Goal: Task Accomplishment & Management: Manage account settings

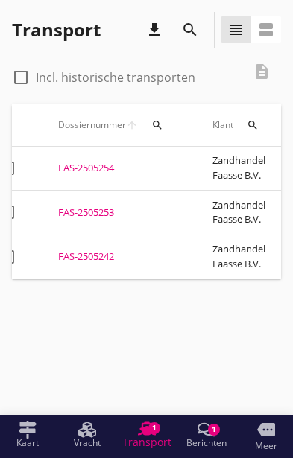
scroll to position [0, 24]
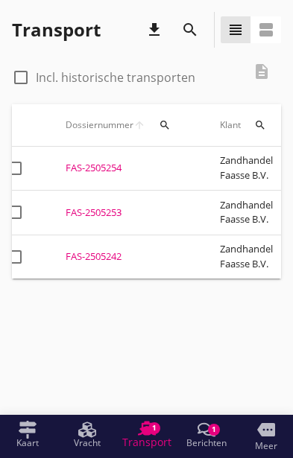
click at [97, 250] on div "FAS-2505242" at bounding box center [125, 257] width 118 height 15
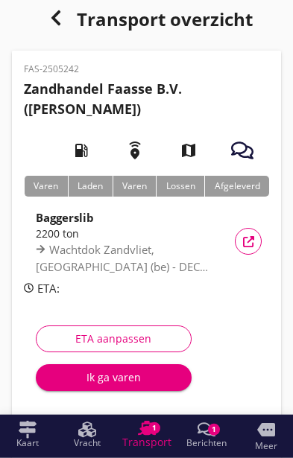
scroll to position [10, 0]
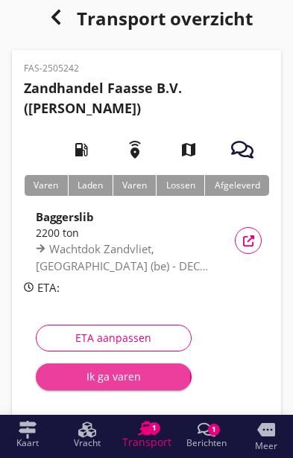
click at [112, 375] on div "Ik ga varen" at bounding box center [114, 377] width 132 height 16
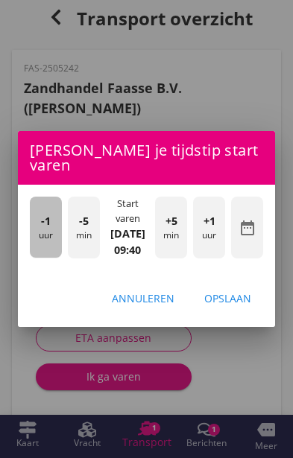
click at [37, 258] on div "-1 uur" at bounding box center [46, 227] width 32 height 61
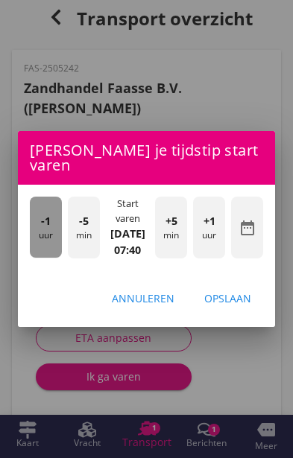
click at [34, 258] on div "-1 uur" at bounding box center [46, 227] width 32 height 61
click at [31, 255] on div "-1 uur" at bounding box center [46, 227] width 32 height 61
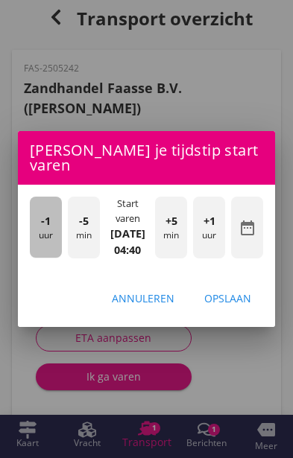
click at [30, 255] on div "-1 uur" at bounding box center [46, 227] width 32 height 61
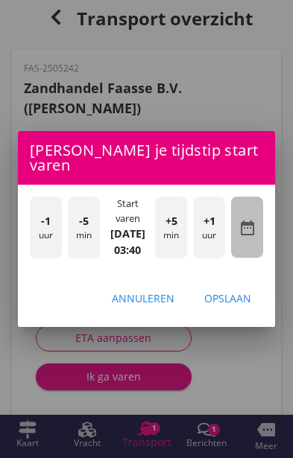
click at [254, 237] on icon "date_range" at bounding box center [247, 228] width 18 height 18
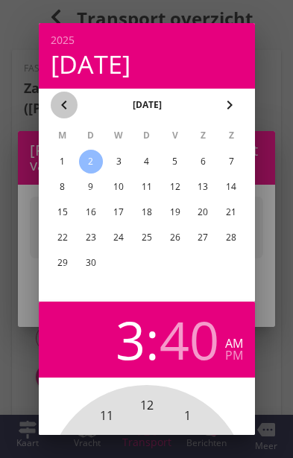
click at [72, 104] on icon "chevron_left" at bounding box center [64, 105] width 18 height 18
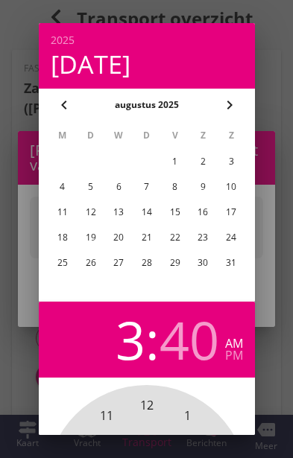
click at [173, 165] on div "1" at bounding box center [174, 162] width 24 height 24
click at [272, 249] on div at bounding box center [146, 229] width 293 height 458
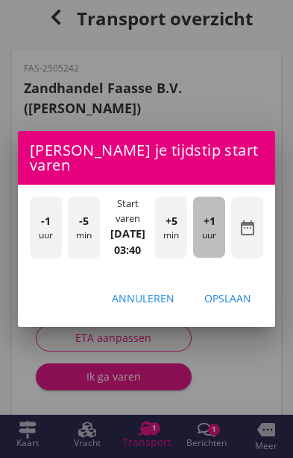
click at [213, 258] on div "+1 uur" at bounding box center [209, 227] width 32 height 61
click at [219, 258] on div "+1 uur" at bounding box center [209, 227] width 32 height 61
click at [215, 229] on span "+1" at bounding box center [209, 221] width 12 height 16
click at [215, 250] on div "+1 uur" at bounding box center [209, 227] width 32 height 61
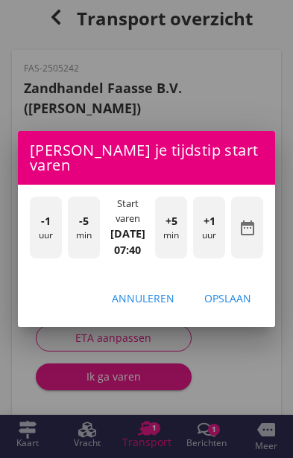
click at [209, 229] on span "+1" at bounding box center [209, 221] width 12 height 16
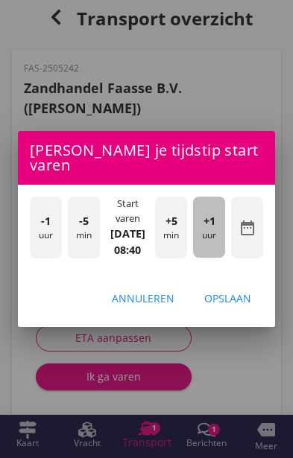
click at [214, 229] on span "+1" at bounding box center [209, 221] width 12 height 16
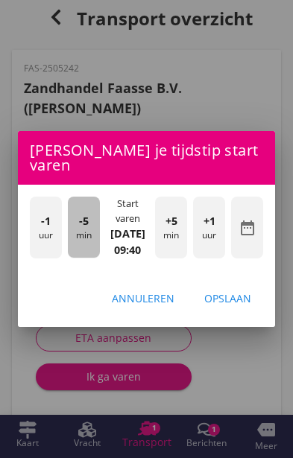
click at [83, 258] on div "-5 min" at bounding box center [84, 227] width 32 height 61
click at [73, 258] on div "-5 min" at bounding box center [84, 227] width 32 height 61
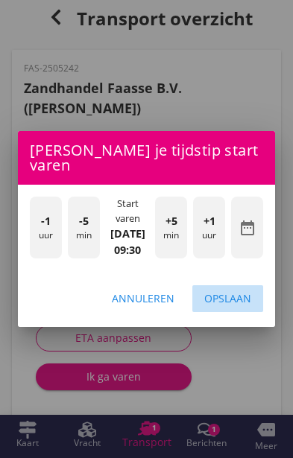
click at [235, 306] on div "Opslaan" at bounding box center [227, 298] width 47 height 16
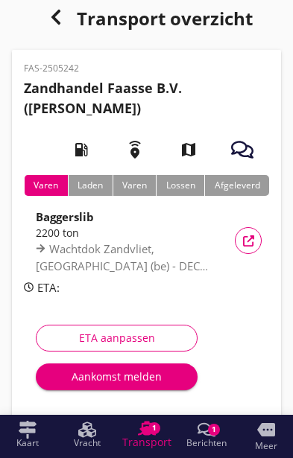
click at [94, 384] on div "Aankomst melden" at bounding box center [117, 377] width 138 height 16
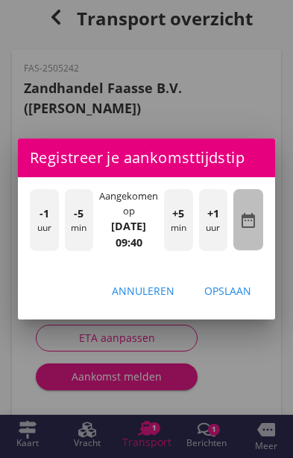
click at [248, 229] on icon "date_range" at bounding box center [248, 221] width 18 height 18
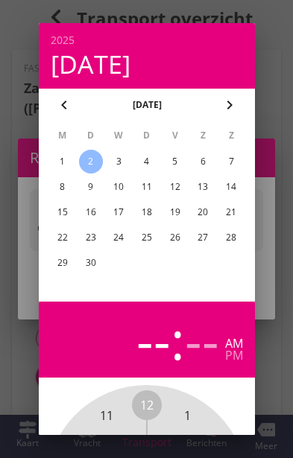
click at [51, 94] on div "chevron_left [DATE] chevron_right" at bounding box center [147, 105] width 216 height 33
click at [54, 100] on button "chevron_left" at bounding box center [64, 105] width 27 height 27
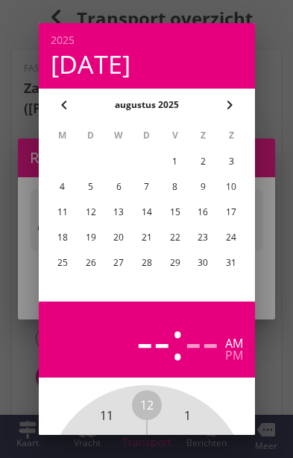
click at [177, 167] on div "1" at bounding box center [174, 162] width 24 height 24
click at [281, 319] on div at bounding box center [146, 229] width 293 height 458
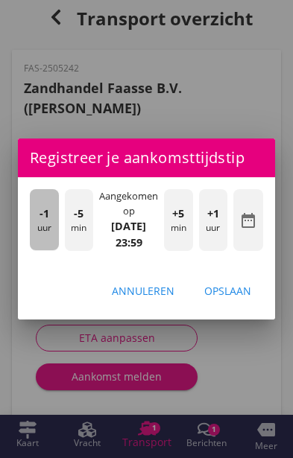
click at [41, 250] on div "-1 uur" at bounding box center [44, 219] width 29 height 61
click at [36, 250] on div "-1 uur" at bounding box center [44, 219] width 29 height 61
click at [39, 250] on div "-1 uur" at bounding box center [44, 219] width 29 height 61
click at [41, 250] on div "-1 uur" at bounding box center [44, 219] width 29 height 61
click at [38, 250] on div "-1 uur" at bounding box center [44, 219] width 29 height 61
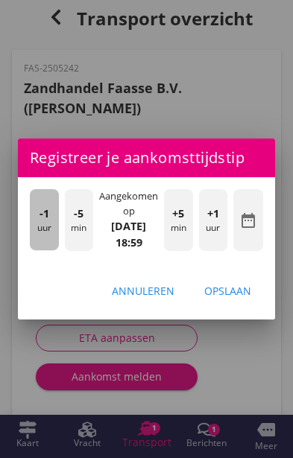
click at [41, 222] on span "-1" at bounding box center [44, 214] width 10 height 16
click at [38, 250] on div "-1 uur" at bounding box center [44, 219] width 29 height 61
click at [34, 250] on div "-1 uur" at bounding box center [44, 219] width 29 height 61
click at [38, 250] on div "-1 uur" at bounding box center [44, 219] width 29 height 61
click at [40, 222] on span "-1" at bounding box center [44, 214] width 10 height 16
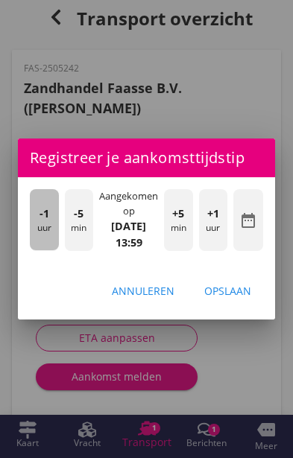
click at [37, 250] on div "-1 uur" at bounding box center [44, 219] width 29 height 61
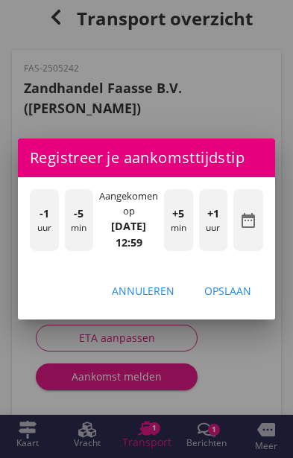
click at [243, 299] on div "Opslaan" at bounding box center [227, 291] width 47 height 16
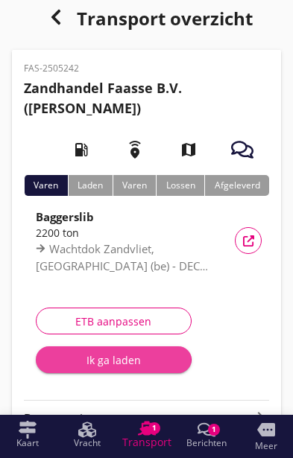
click at [95, 361] on div "Ik ga laden" at bounding box center [114, 360] width 132 height 16
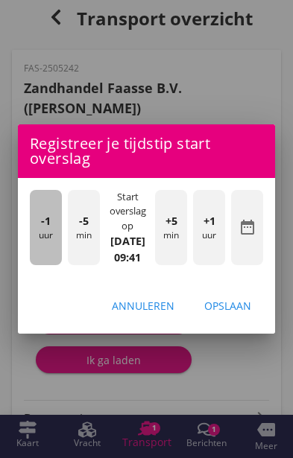
click at [37, 265] on div "-1 uur" at bounding box center [46, 227] width 32 height 75
click at [40, 265] on div "-1 uur" at bounding box center [46, 227] width 32 height 75
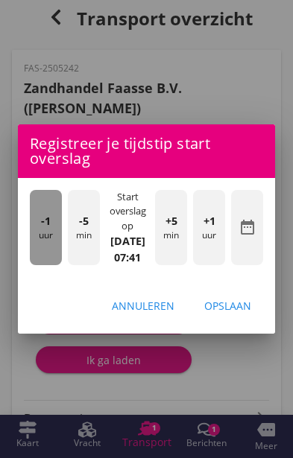
click at [43, 265] on div "-1 uur" at bounding box center [46, 227] width 32 height 75
click at [39, 265] on div "-1 uur" at bounding box center [46, 227] width 32 height 75
click at [38, 265] on div "-1 uur" at bounding box center [46, 227] width 32 height 75
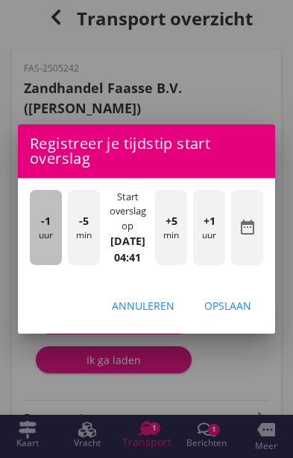
click at [35, 265] on div "-1 uur" at bounding box center [46, 227] width 32 height 75
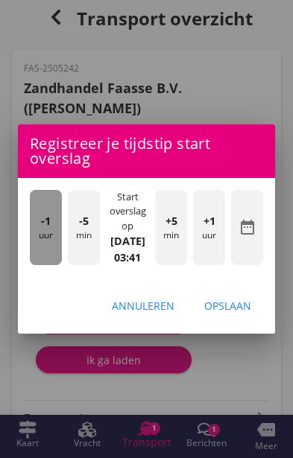
click at [39, 265] on div "-1 uur" at bounding box center [46, 227] width 32 height 75
click at [45, 229] on span "-1" at bounding box center [46, 221] width 10 height 16
click at [43, 229] on span "-1" at bounding box center [46, 221] width 10 height 16
click at [42, 229] on span "-1" at bounding box center [46, 221] width 10 height 16
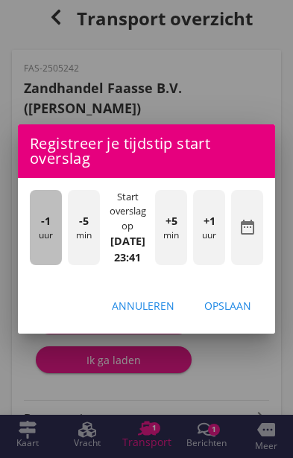
click at [39, 265] on div "-1 uur" at bounding box center [46, 227] width 32 height 75
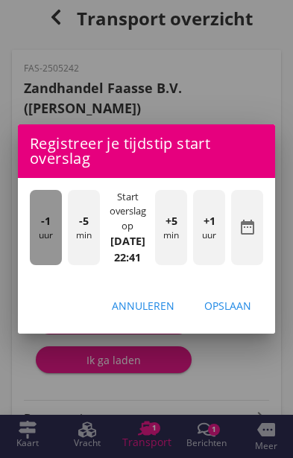
click at [36, 264] on div "-1 uur" at bounding box center [46, 227] width 32 height 75
click at [42, 229] on span "-1" at bounding box center [46, 221] width 10 height 16
click at [39, 265] on div "-1 uur" at bounding box center [46, 227] width 32 height 75
click at [41, 229] on span "-1" at bounding box center [46, 221] width 10 height 16
click at [45, 229] on span "-1" at bounding box center [46, 221] width 10 height 16
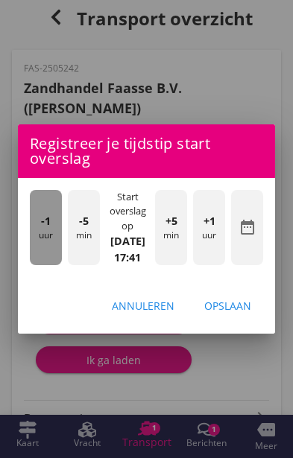
click at [45, 229] on span "-1" at bounding box center [46, 221] width 10 height 16
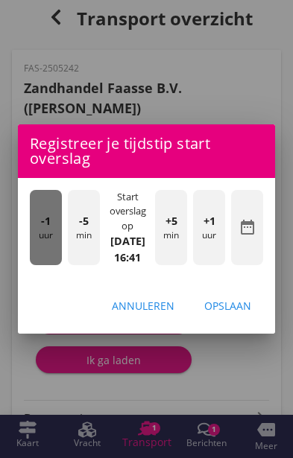
click at [40, 259] on div "-1 uur" at bounding box center [46, 227] width 32 height 75
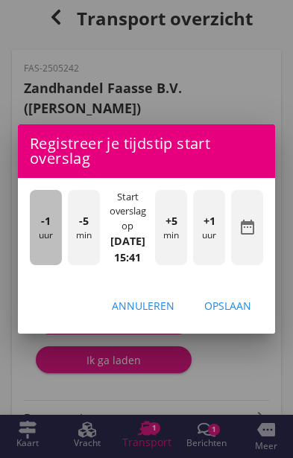
click at [39, 261] on div "-1 uur" at bounding box center [46, 227] width 32 height 75
click at [37, 260] on div "-1 uur" at bounding box center [46, 227] width 32 height 75
click at [36, 260] on div "-1 uur" at bounding box center [46, 227] width 32 height 75
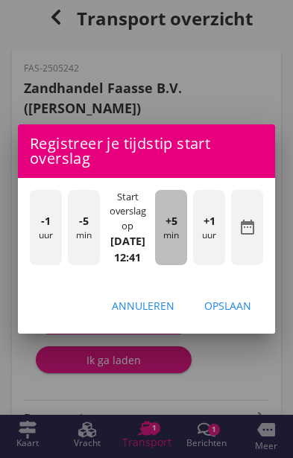
click at [168, 229] on span "+5" at bounding box center [171, 221] width 12 height 16
click at [175, 265] on div "+5 min" at bounding box center [171, 227] width 32 height 75
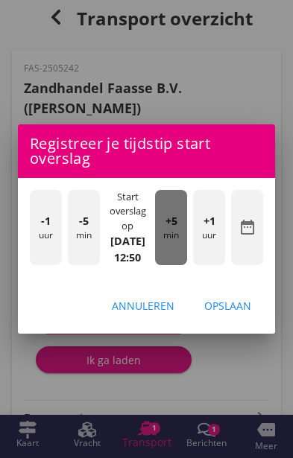
click at [174, 265] on div "+5 min" at bounding box center [171, 227] width 32 height 75
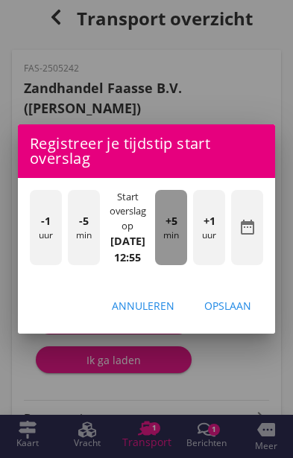
click at [175, 265] on div "+5 min" at bounding box center [171, 227] width 32 height 75
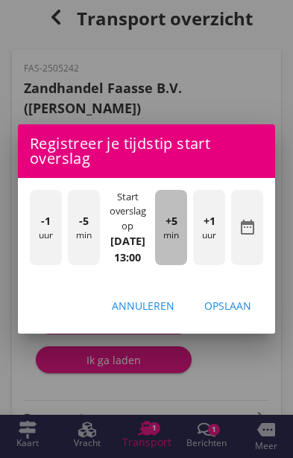
click at [176, 265] on div "+5 min" at bounding box center [171, 227] width 32 height 75
click at [175, 265] on div "+5 min" at bounding box center [171, 227] width 32 height 75
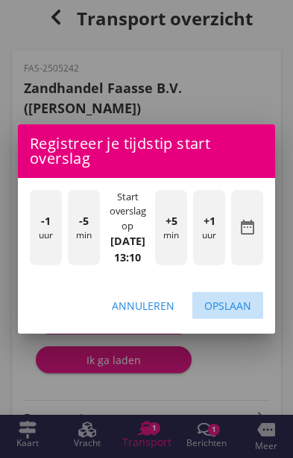
click at [239, 314] on div "Opslaan" at bounding box center [227, 306] width 47 height 16
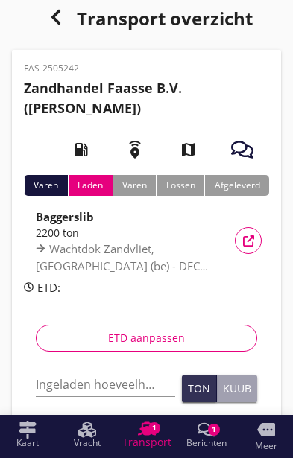
click at [68, 386] on input "Ingeladen hoeveelheid *" at bounding box center [105, 384] width 139 height 24
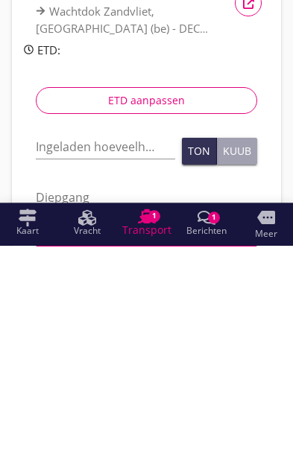
scroll to position [199, 0]
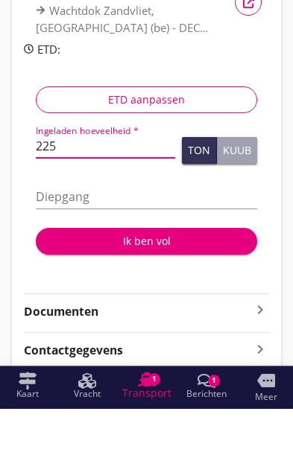
type input "2256"
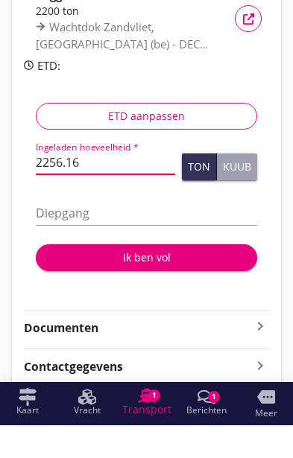
type input "2256.1"
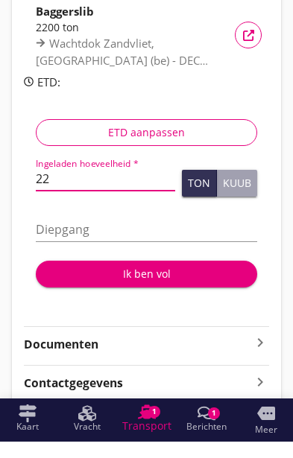
type input "2"
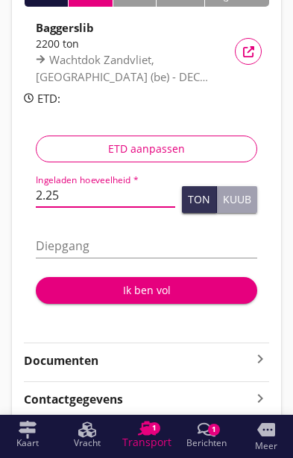
type input "2.256"
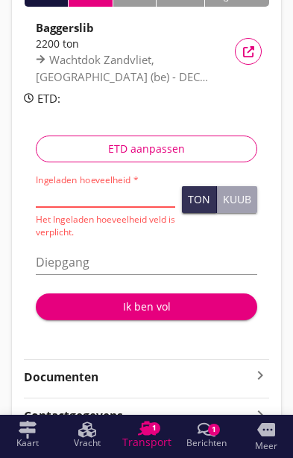
click at [218, 237] on div "Ingeladen hoeveelheid * Het Ingeladen hoeveelheid veld is verplicht. Ton Kuub" at bounding box center [146, 206] width 221 height 64
click at [164, 259] on input "Diepgang" at bounding box center [146, 262] width 221 height 24
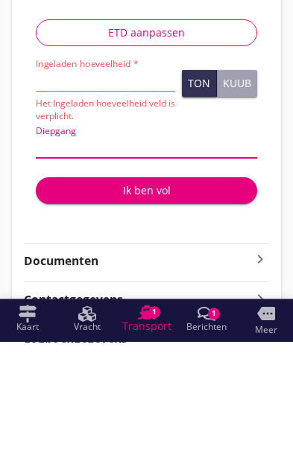
click at [193, 194] on div "Ton" at bounding box center [199, 199] width 22 height 10
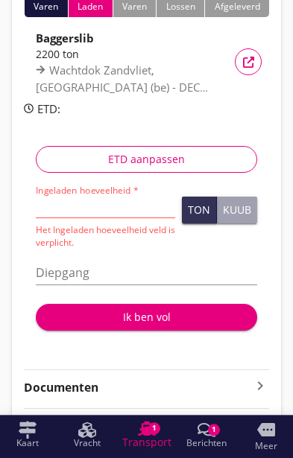
click at [147, 261] on input "Diepgang" at bounding box center [146, 273] width 221 height 24
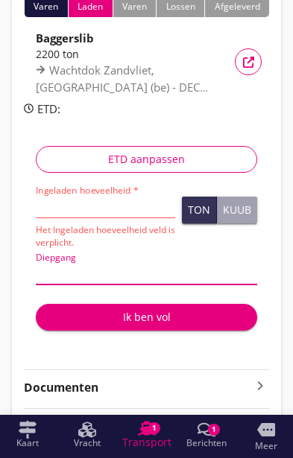
scroll to position [188, 0]
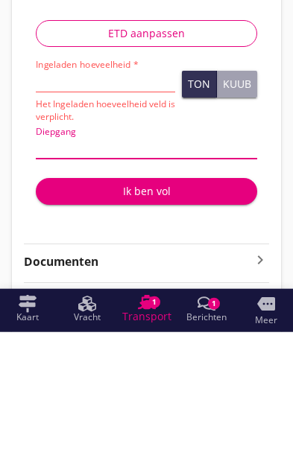
type input "3"
type input "3.5"
click at [157, 309] on div "Ik ben vol" at bounding box center [146, 317] width 197 height 16
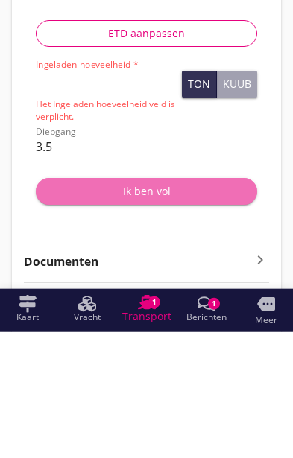
scroll to position [215, 0]
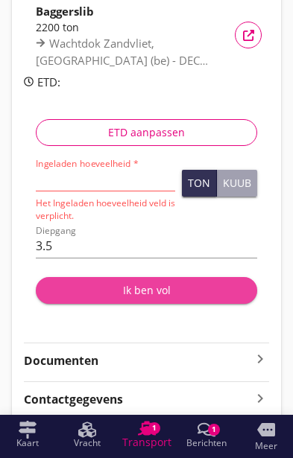
click at [149, 282] on div "Ik ben vol" at bounding box center [146, 290] width 197 height 16
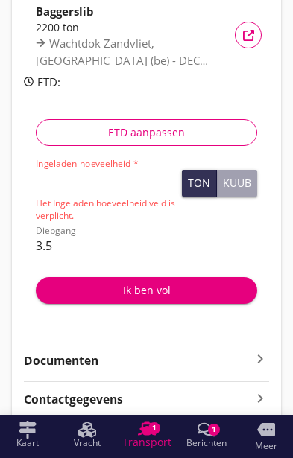
click at [170, 279] on button "Ik ben vol" at bounding box center [146, 290] width 221 height 27
click at [123, 174] on input "Ingeladen hoeveelheid *" at bounding box center [105, 179] width 139 height 24
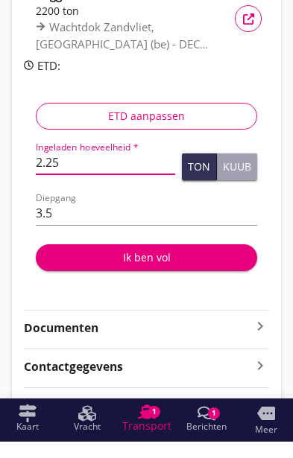
type input "2.2"
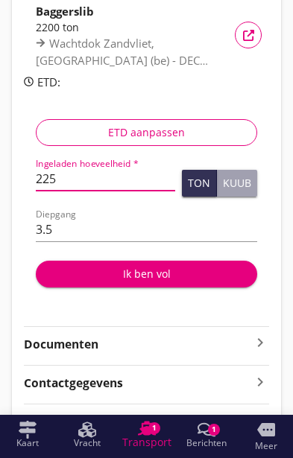
type input "2256"
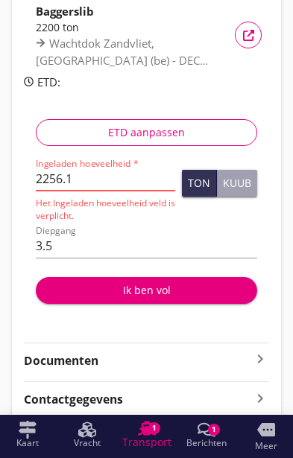
scroll to position [199, 0]
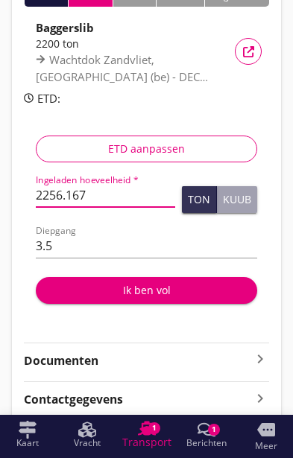
type input "2256.167"
click at [180, 227] on div "Diepgang 3.5" at bounding box center [146, 249] width 221 height 48
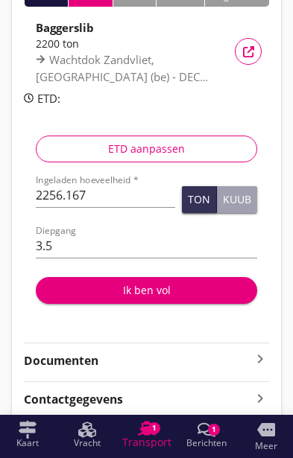
click at [124, 294] on div "Ik ben vol" at bounding box center [146, 290] width 197 height 16
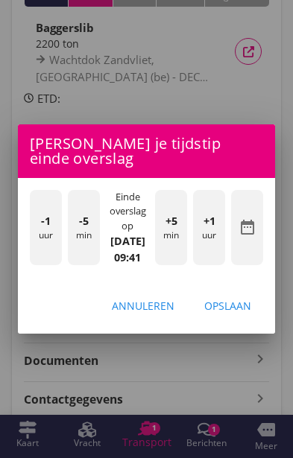
click at [39, 265] on div "-1 uur" at bounding box center [46, 227] width 32 height 75
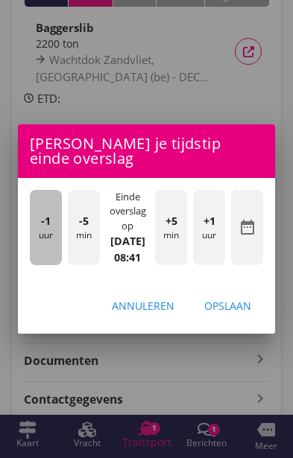
click at [35, 265] on div "-1 uur" at bounding box center [46, 227] width 32 height 75
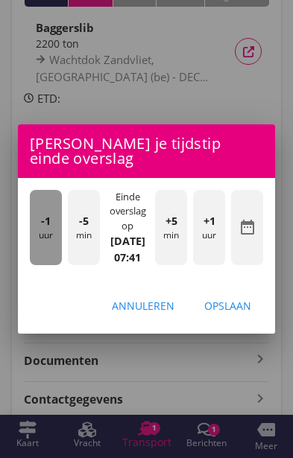
click at [35, 265] on div "-1 uur" at bounding box center [46, 227] width 32 height 75
click at [31, 265] on div "-1 uur" at bounding box center [46, 227] width 32 height 75
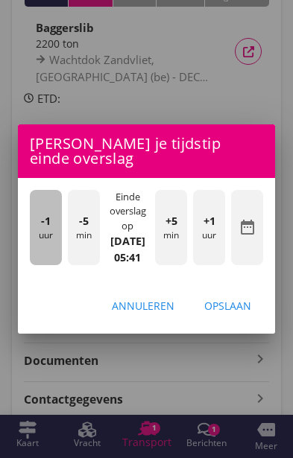
click at [37, 265] on div "-1 uur" at bounding box center [46, 227] width 32 height 75
click at [34, 265] on div "-1 uur" at bounding box center [46, 227] width 32 height 75
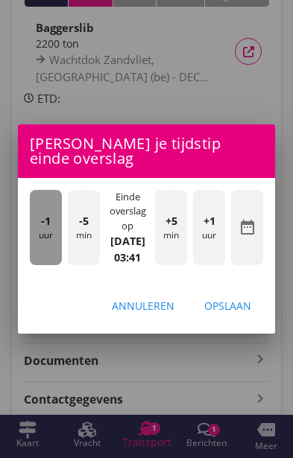
click at [30, 265] on div "-1 uur" at bounding box center [46, 227] width 32 height 75
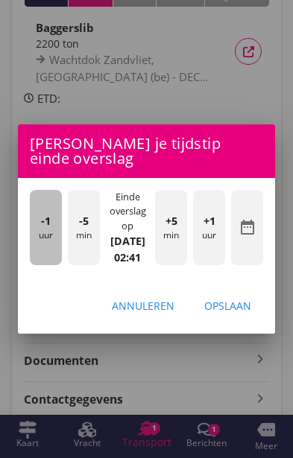
click at [31, 265] on div "-1 uur" at bounding box center [46, 227] width 32 height 75
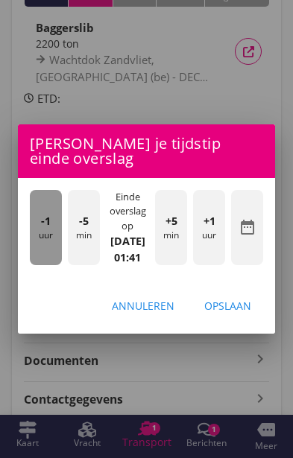
click at [34, 265] on div "-1 uur" at bounding box center [46, 227] width 32 height 75
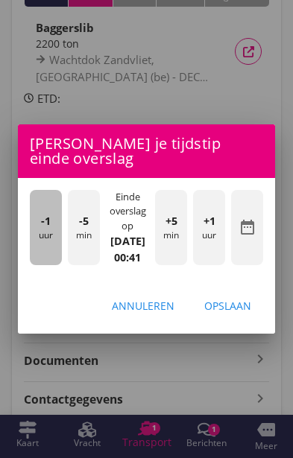
click at [31, 265] on div "-1 uur" at bounding box center [46, 227] width 32 height 75
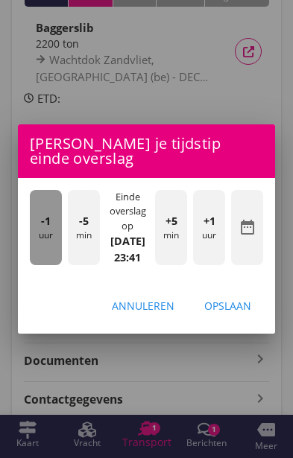
click at [46, 229] on span "-1" at bounding box center [46, 221] width 10 height 16
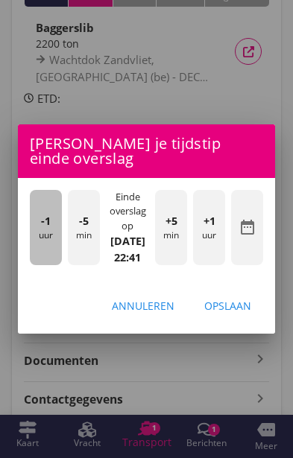
click at [48, 229] on span "-1" at bounding box center [46, 221] width 10 height 16
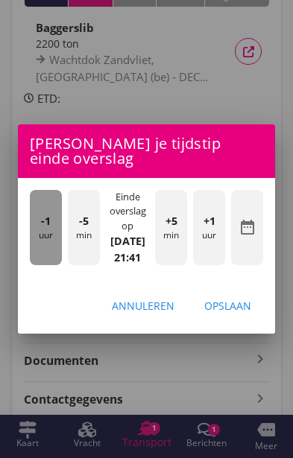
click at [43, 229] on span "-1" at bounding box center [46, 221] width 10 height 16
click at [40, 265] on div "-1 uur" at bounding box center [46, 227] width 32 height 75
click at [37, 265] on div "-1 uur" at bounding box center [46, 227] width 32 height 75
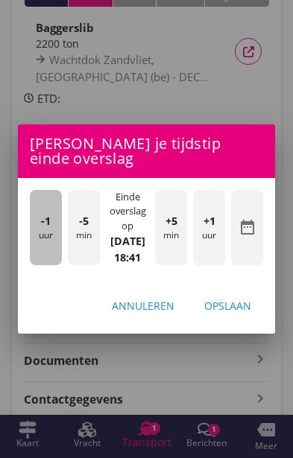
click at [34, 265] on div "-1 uur" at bounding box center [46, 227] width 32 height 75
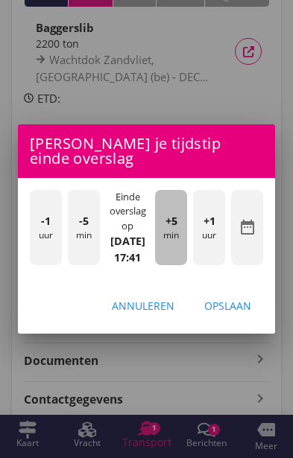
click at [169, 265] on div "+5 min" at bounding box center [171, 227] width 32 height 75
click at [175, 265] on div "+5 min" at bounding box center [171, 227] width 32 height 75
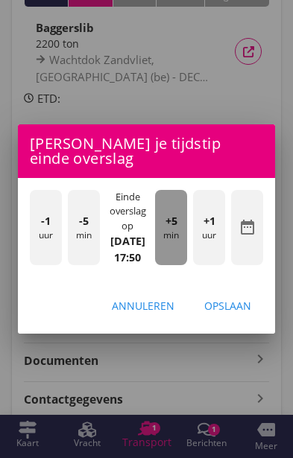
click at [172, 265] on div "+5 min" at bounding box center [171, 227] width 32 height 75
click at [175, 265] on div "+5 min" at bounding box center [171, 227] width 32 height 75
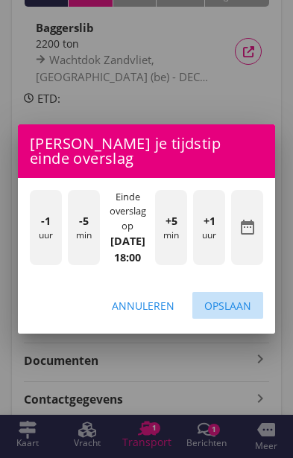
click at [235, 314] on div "Opslaan" at bounding box center [227, 306] width 47 height 16
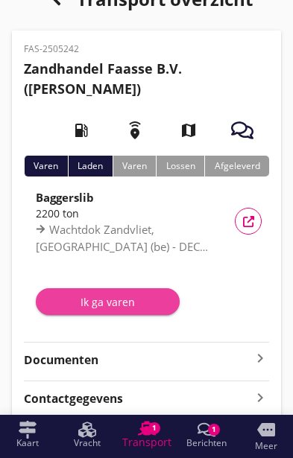
click at [89, 302] on div "Ik ga varen" at bounding box center [108, 302] width 120 height 16
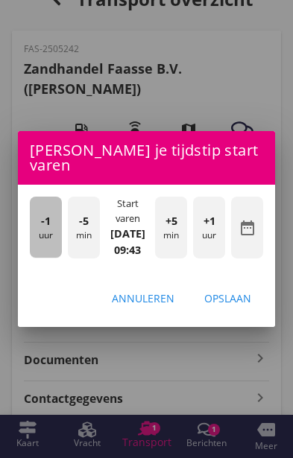
click at [44, 258] on div "-1 uur" at bounding box center [46, 227] width 32 height 61
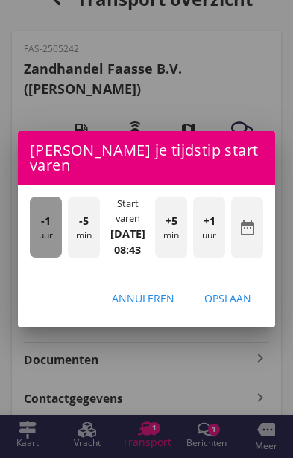
click at [38, 258] on div "-1 uur" at bounding box center [46, 227] width 32 height 61
click at [36, 258] on div "-1 uur" at bounding box center [46, 227] width 32 height 61
click at [38, 258] on div "-1 uur" at bounding box center [46, 227] width 32 height 61
click at [36, 258] on div "-1 uur" at bounding box center [46, 227] width 32 height 61
click at [35, 258] on div "-1 uur" at bounding box center [46, 227] width 32 height 61
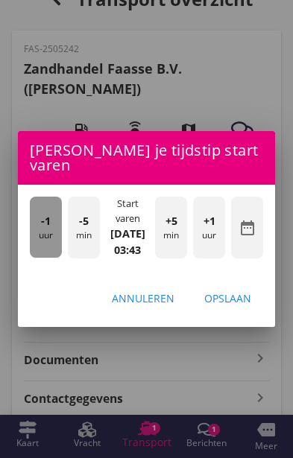
click at [31, 258] on div "-1 uur" at bounding box center [46, 227] width 32 height 61
click at [34, 258] on div "-1 uur" at bounding box center [46, 227] width 32 height 61
click at [37, 258] on div "-1 uur" at bounding box center [46, 227] width 32 height 61
click at [34, 258] on div "-1 uur" at bounding box center [46, 227] width 32 height 61
click at [32, 258] on div "-1 uur" at bounding box center [46, 227] width 32 height 61
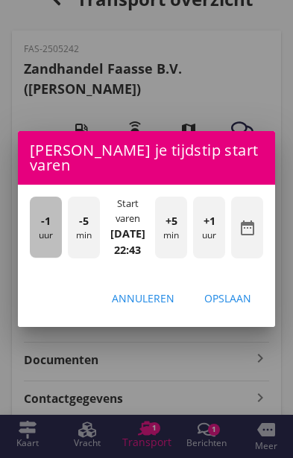
click at [32, 258] on div "-1 uur" at bounding box center [46, 227] width 32 height 61
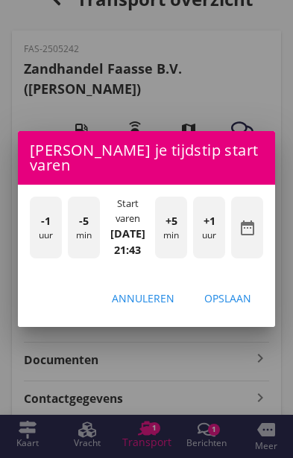
click at [31, 258] on div "-1 uur" at bounding box center [46, 227] width 32 height 61
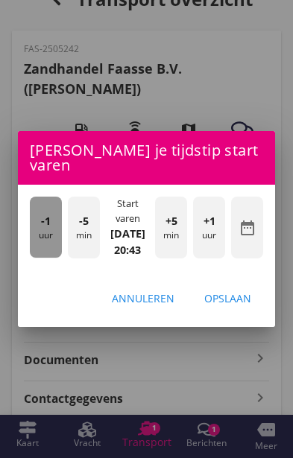
click at [30, 258] on div "-1 uur" at bounding box center [46, 227] width 32 height 61
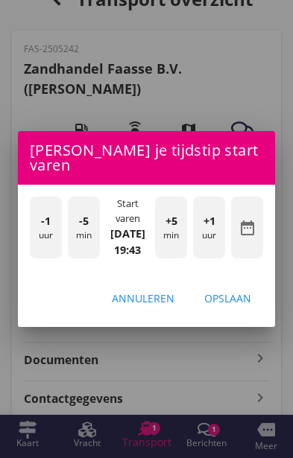
click at [26, 261] on div "-1 uur -5 min Start varen [DATE] 19:43 +5 min +1 uur date_range" at bounding box center [146, 229] width 257 height 88
click at [31, 258] on div "-1 uur" at bounding box center [46, 227] width 32 height 61
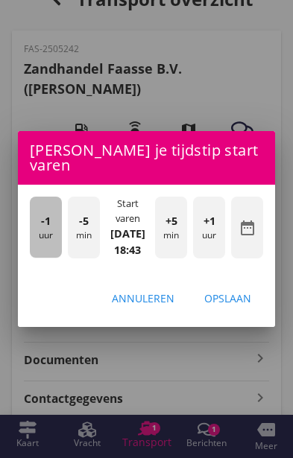
click at [48, 258] on div "-1 uur" at bounding box center [46, 227] width 32 height 61
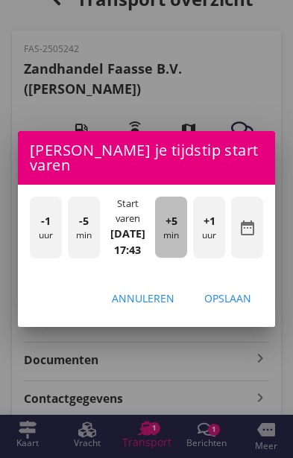
click at [170, 258] on div "+5 min" at bounding box center [171, 227] width 32 height 61
click at [177, 258] on div "+5 min" at bounding box center [171, 227] width 32 height 61
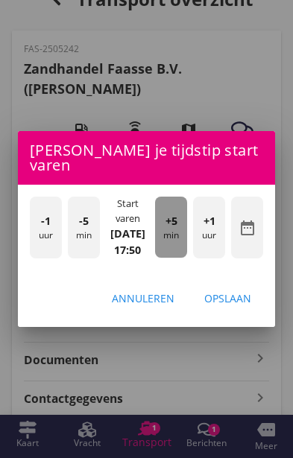
click at [178, 258] on div "+5 min" at bounding box center [171, 227] width 32 height 61
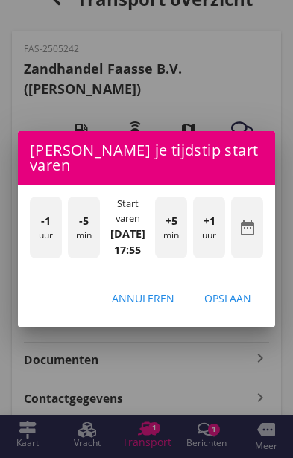
click at [175, 258] on div "+5 min" at bounding box center [171, 227] width 32 height 61
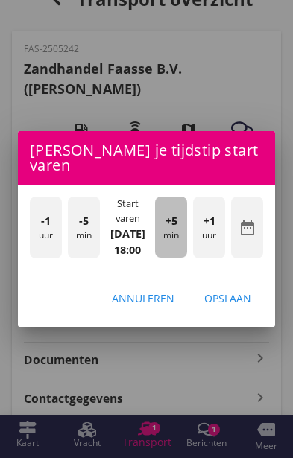
click at [178, 258] on div "+5 min" at bounding box center [171, 227] width 32 height 61
click at [177, 258] on div "+5 min" at bounding box center [171, 227] width 32 height 61
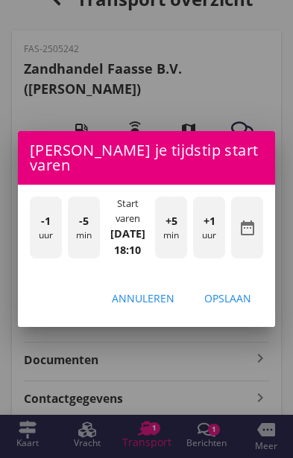
click at [243, 306] on div "Opslaan" at bounding box center [227, 298] width 47 height 16
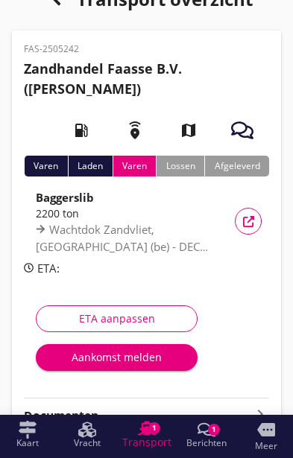
click at [99, 362] on div "Aankomst melden" at bounding box center [117, 357] width 138 height 16
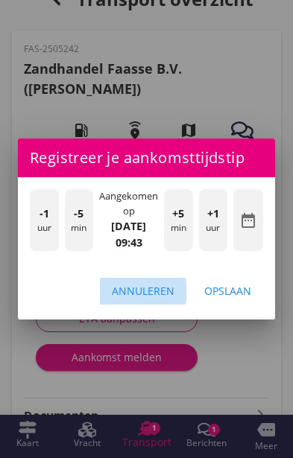
scroll to position [0, 0]
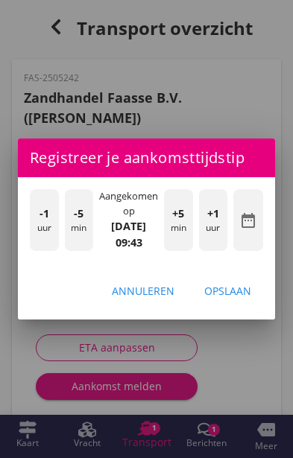
click at [142, 289] on div "Annuleren" at bounding box center [143, 291] width 63 height 16
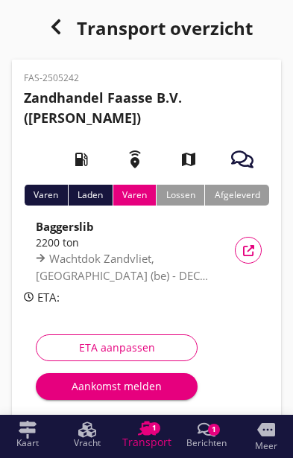
click at [94, 357] on button "ETA aanpassen" at bounding box center [117, 347] width 162 height 27
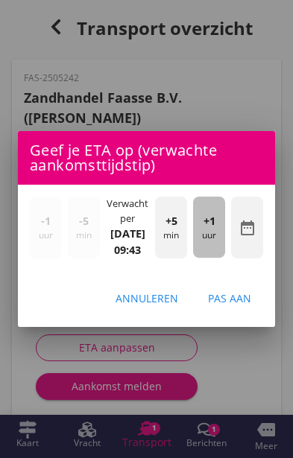
click at [211, 239] on div "+1 uur" at bounding box center [209, 227] width 32 height 61
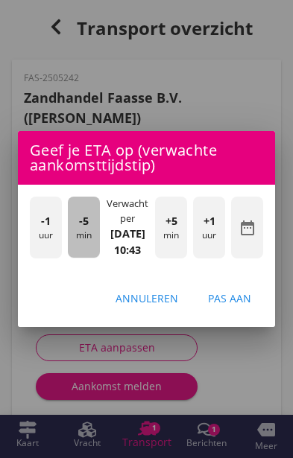
click at [84, 249] on div "-5 min" at bounding box center [84, 227] width 32 height 61
click at [75, 242] on div "-5 min" at bounding box center [84, 227] width 32 height 61
click at [86, 244] on div "-5 min" at bounding box center [84, 227] width 32 height 61
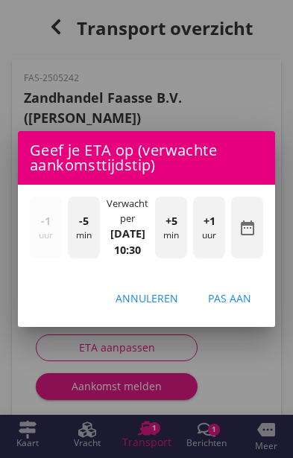
click at [238, 302] on div "Pas aan" at bounding box center [229, 298] width 43 height 16
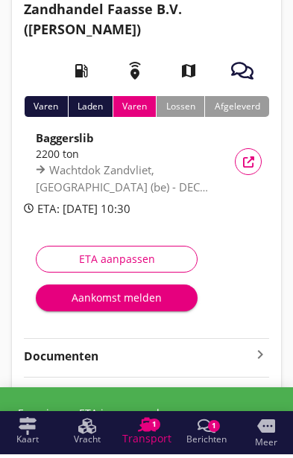
scroll to position [84, 0]
